Goal: Check status

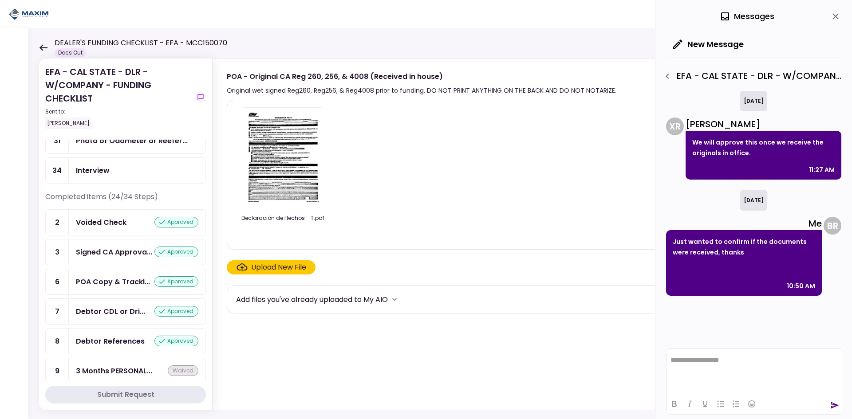
scroll to position [266, 0]
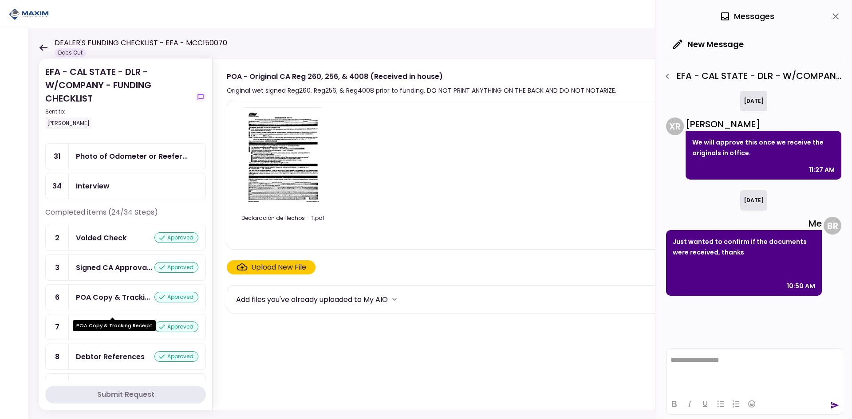
drag, startPoint x: 114, startPoint y: 314, endPoint x: 98, endPoint y: 304, distance: 18.7
click at [114, 303] on div "POA Copy & Tracki..." at bounding box center [113, 297] width 74 height 11
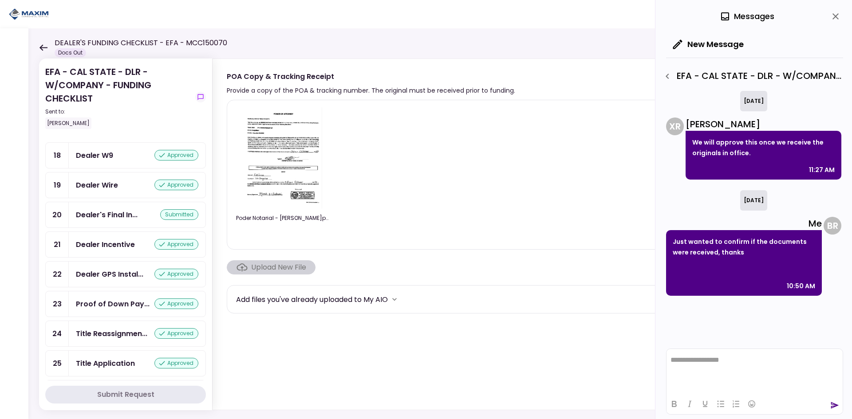
scroll to position [755, 0]
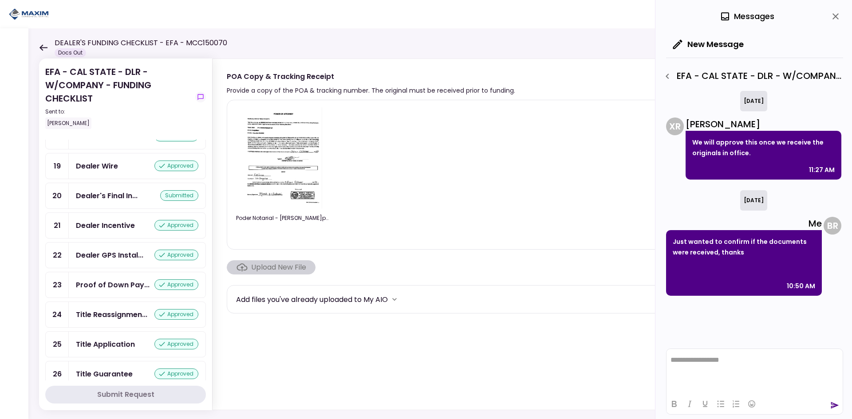
click at [104, 201] on div "Dealer's Final In... submitted" at bounding box center [137, 195] width 137 height 25
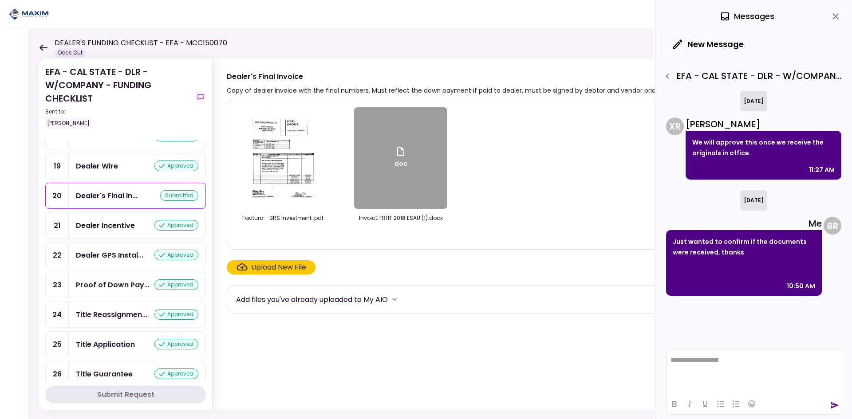
click at [841, 17] on icon "close" at bounding box center [835, 16] width 11 height 11
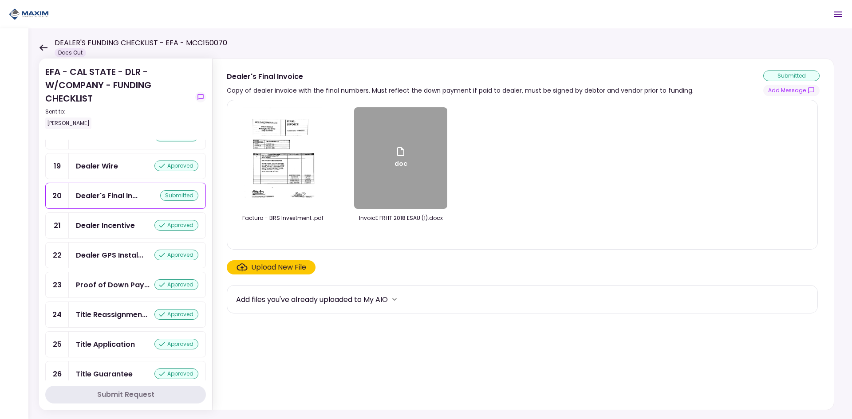
click at [45, 47] on icon at bounding box center [44, 47] width 8 height 6
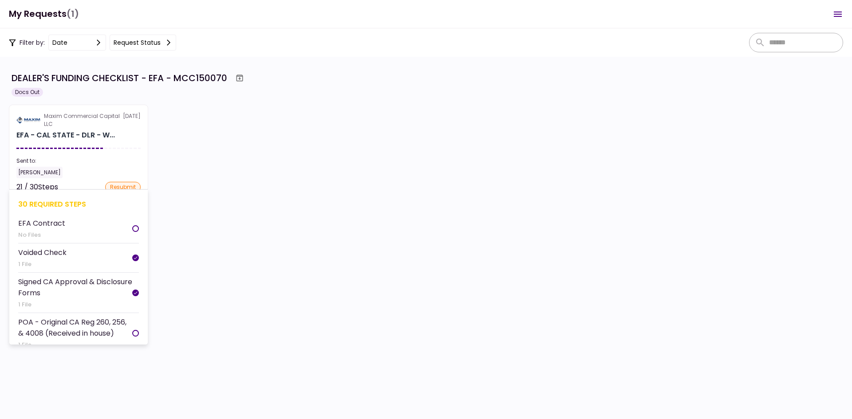
click at [74, 129] on section "Maxim Commercial Capital LLC [DATE] EFA - CAL STATE - DLR - W... Sent to: [PERS…" at bounding box center [78, 148] width 139 height 87
